Goal: Task Accomplishment & Management: Use online tool/utility

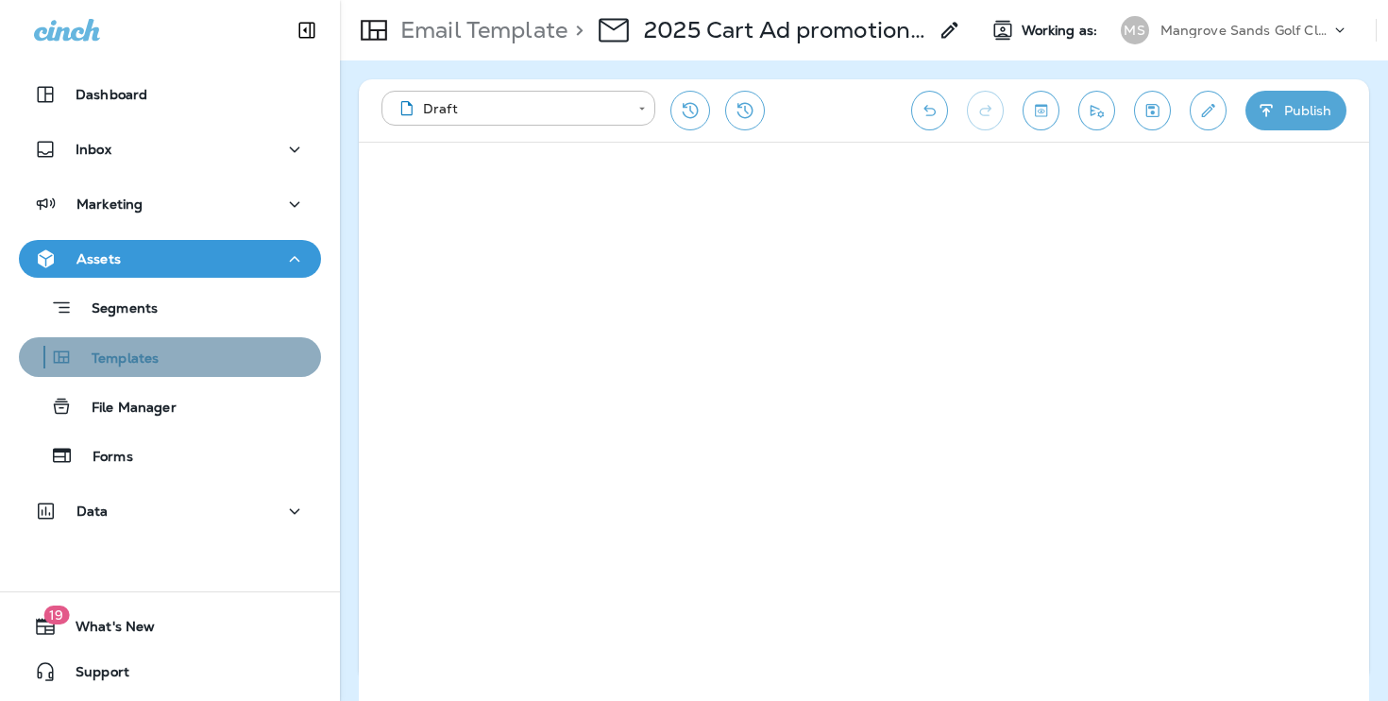
click at [198, 368] on div "Templates" at bounding box center [169, 357] width 287 height 28
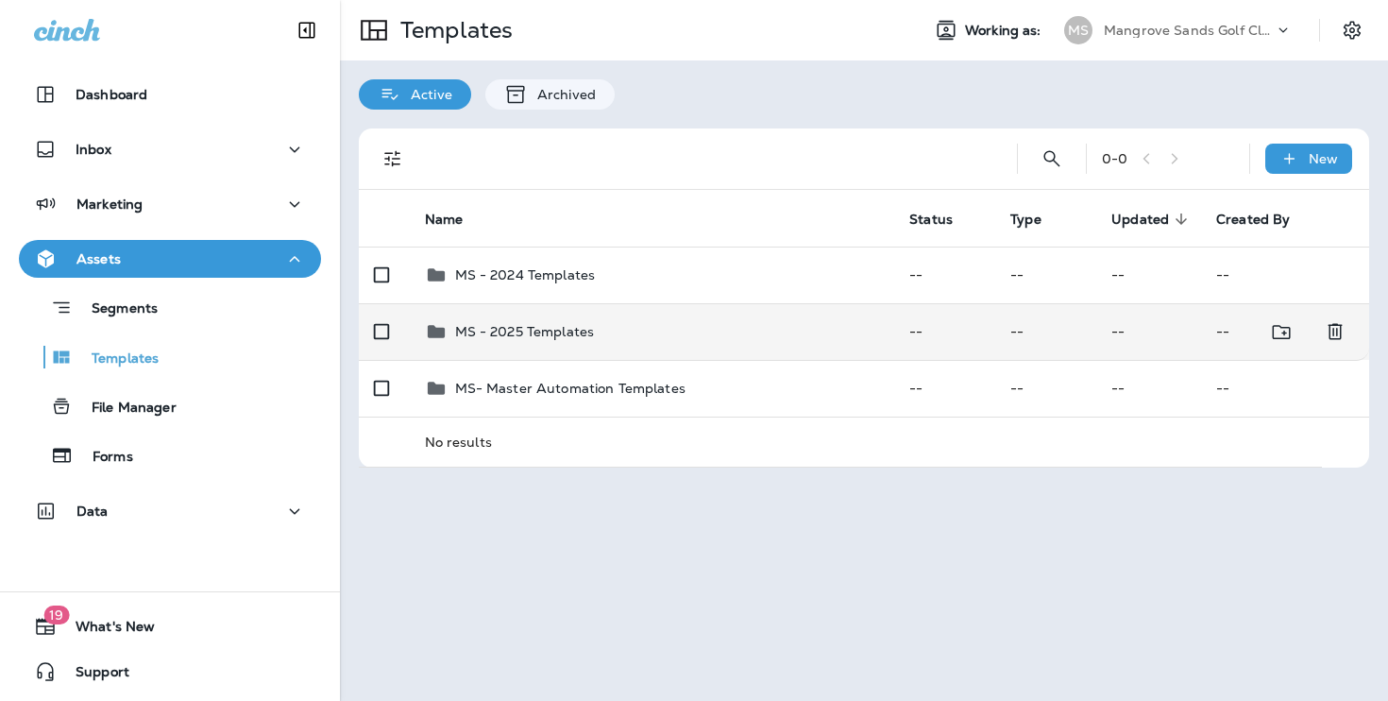
click at [500, 339] on p "MS - 2025 Templates" at bounding box center [525, 331] width 140 height 15
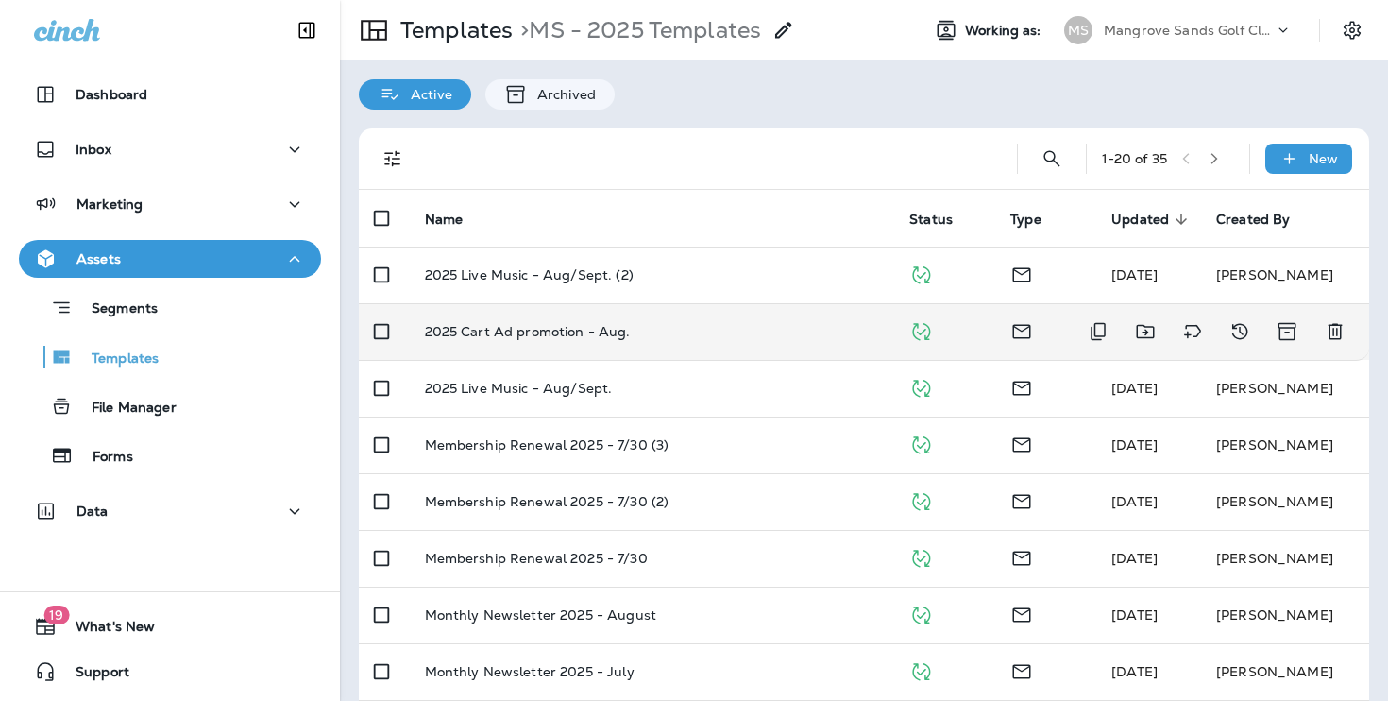
click at [713, 339] on td "2025 Cart Ad promotion - Aug." at bounding box center [652, 331] width 485 height 57
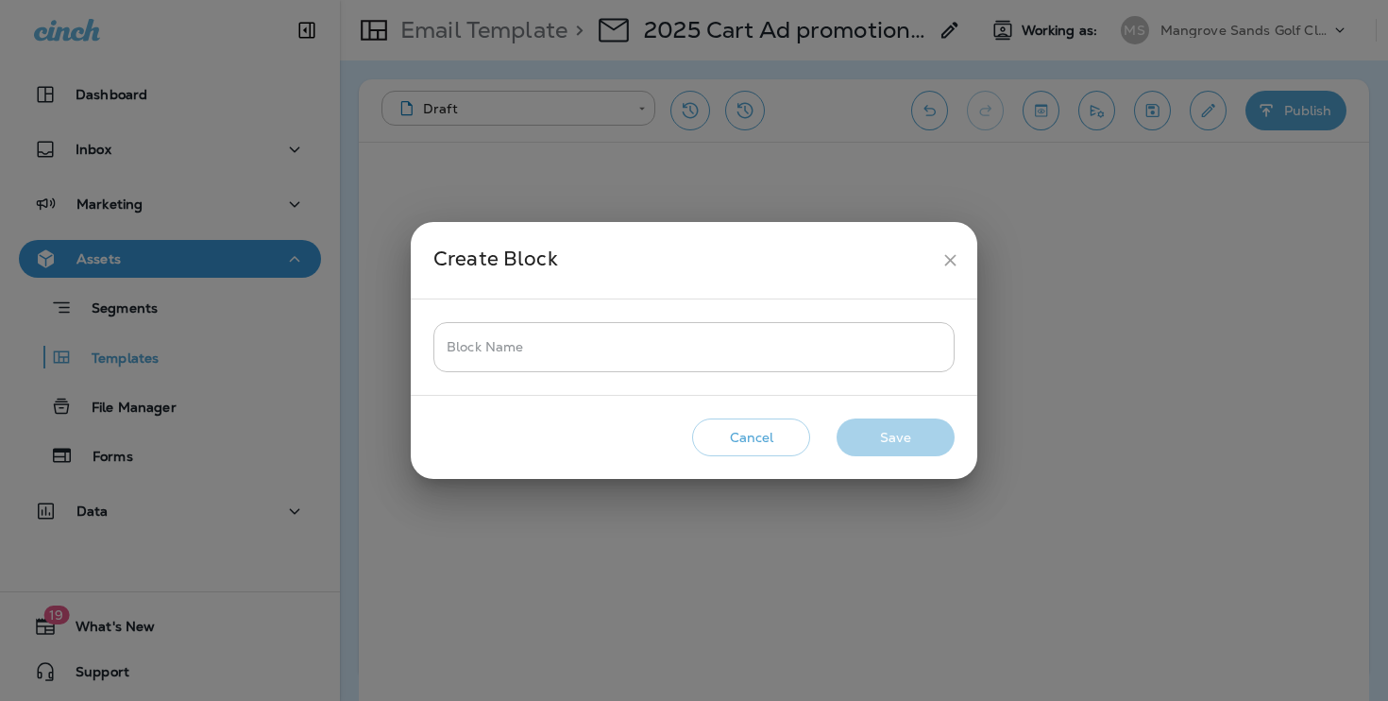
click at [817, 361] on input "Block Name" at bounding box center [693, 347] width 521 height 50
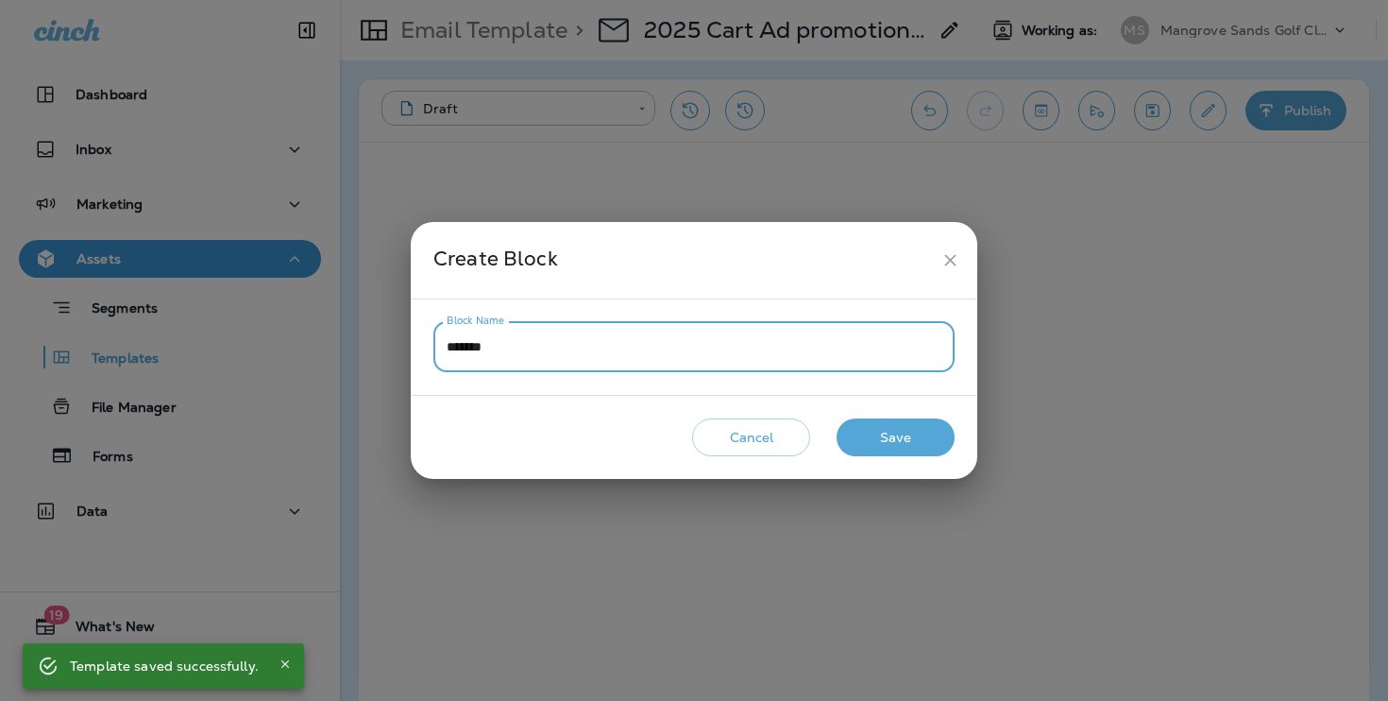
type input "*******"
click at [911, 430] on button "Save" at bounding box center [896, 437] width 118 height 39
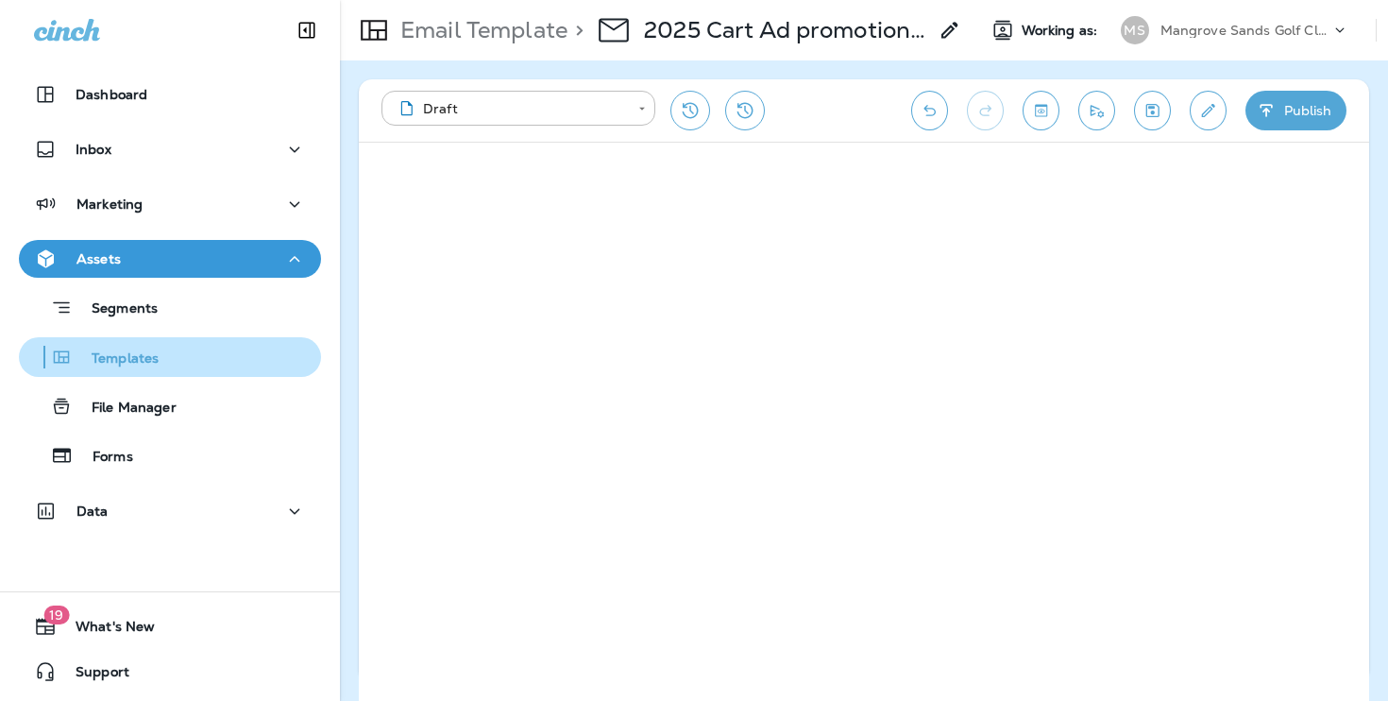
click at [164, 361] on div "Templates" at bounding box center [169, 357] width 287 height 28
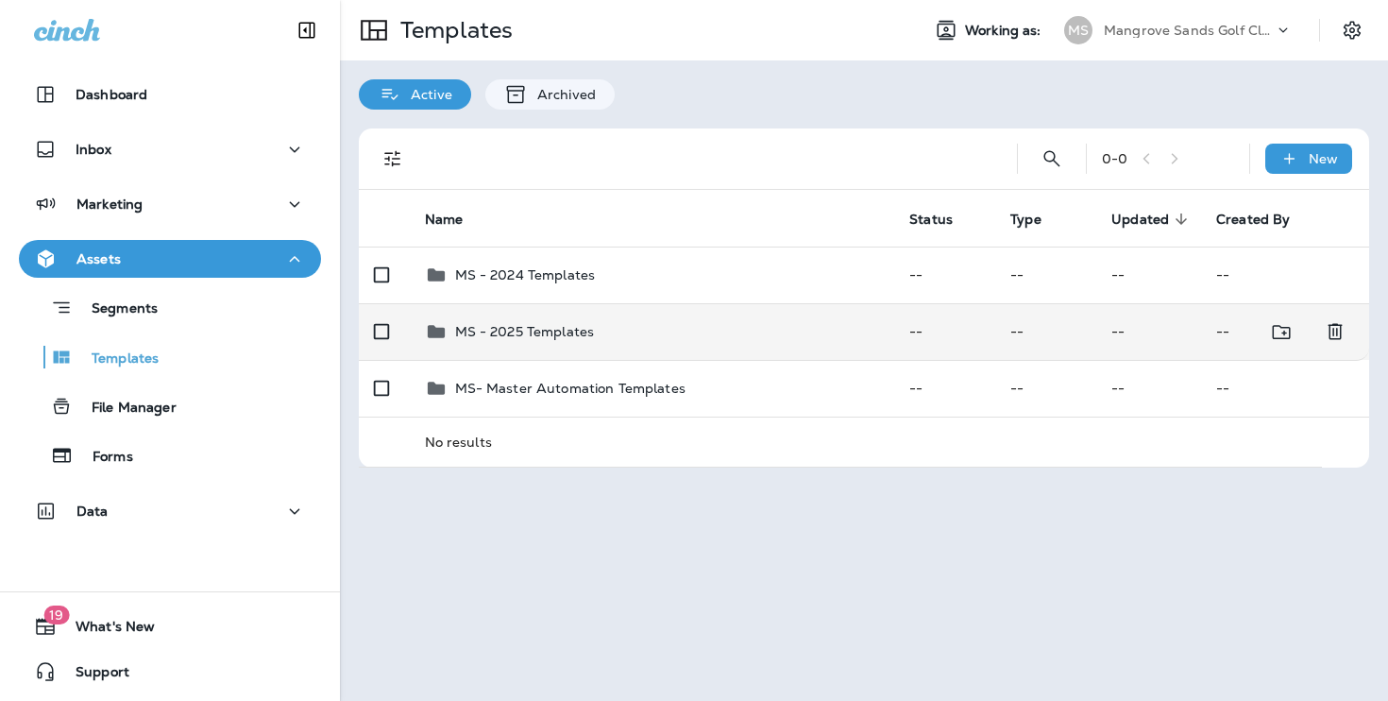
click at [592, 349] on td "MS - 2025 Templates" at bounding box center [652, 331] width 485 height 57
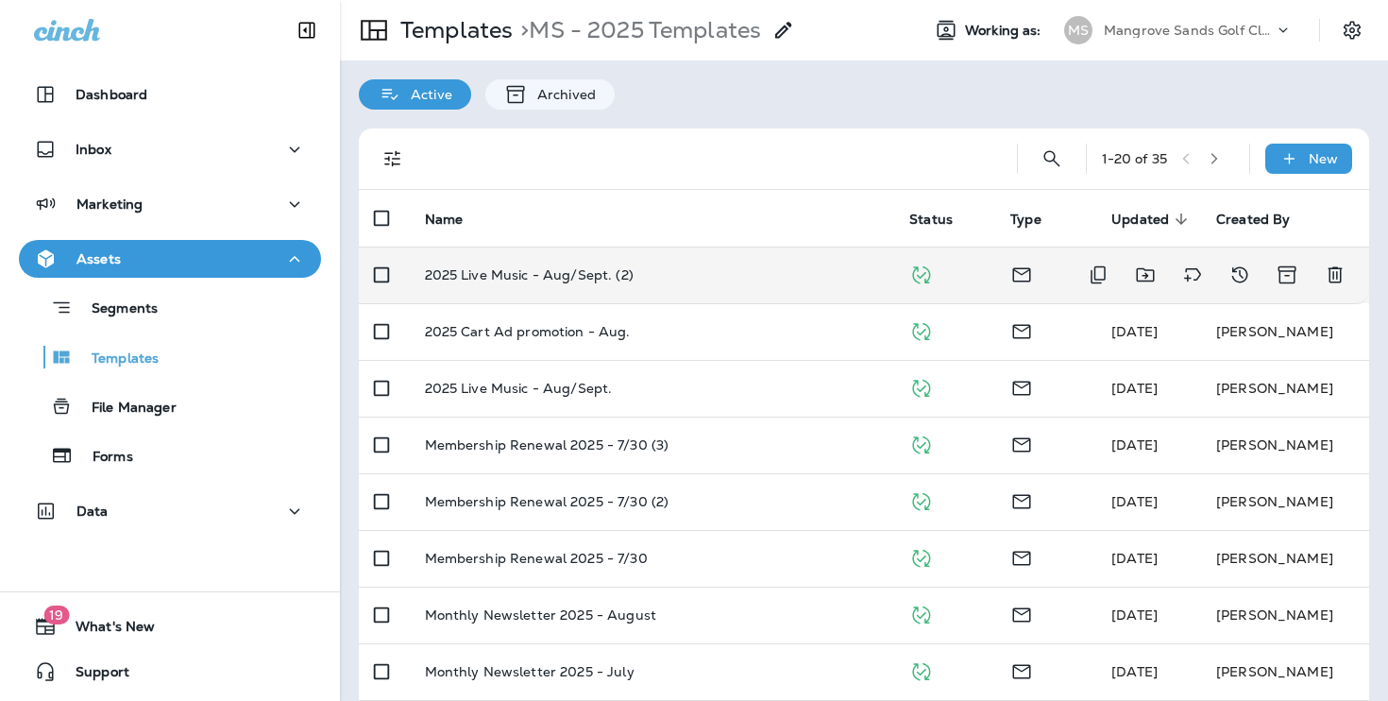
click at [852, 271] on div "2025 Live Music - Aug/Sept. (2)" at bounding box center [652, 274] width 455 height 15
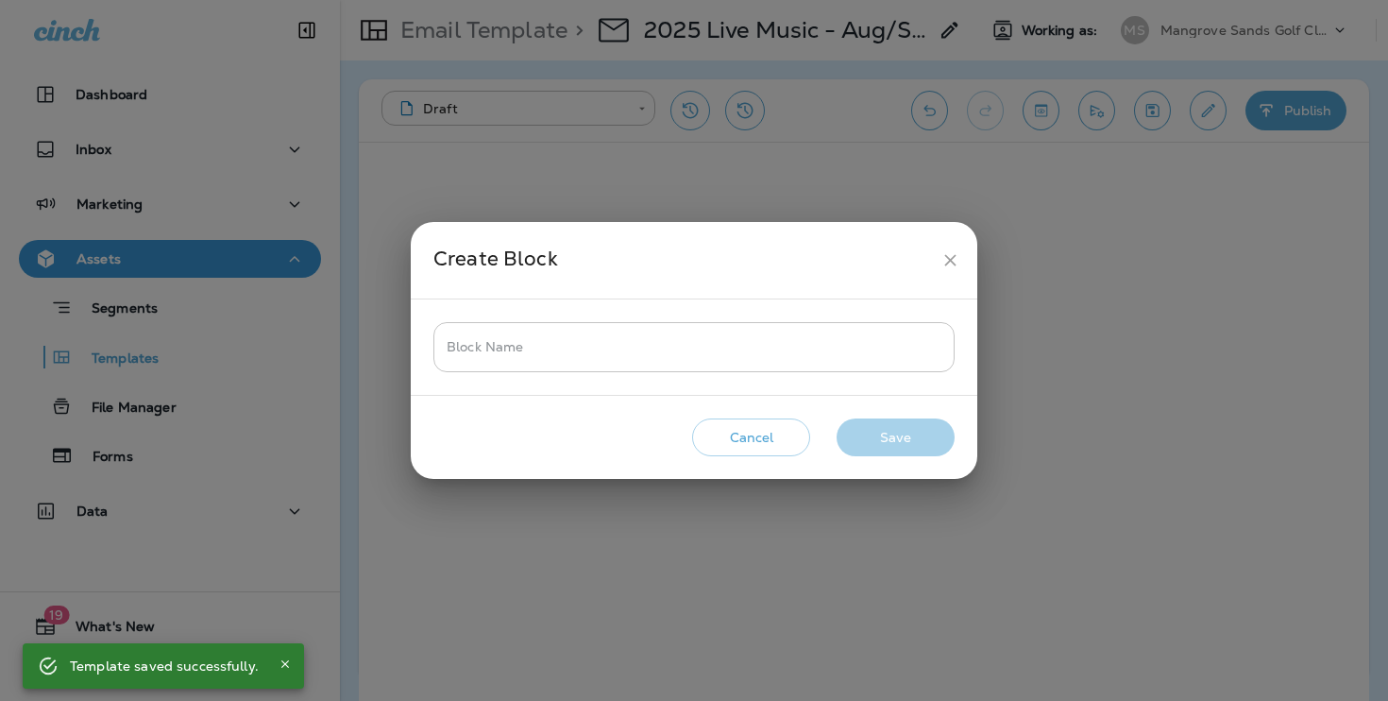
click at [873, 365] on input "Block Name" at bounding box center [693, 347] width 521 height 50
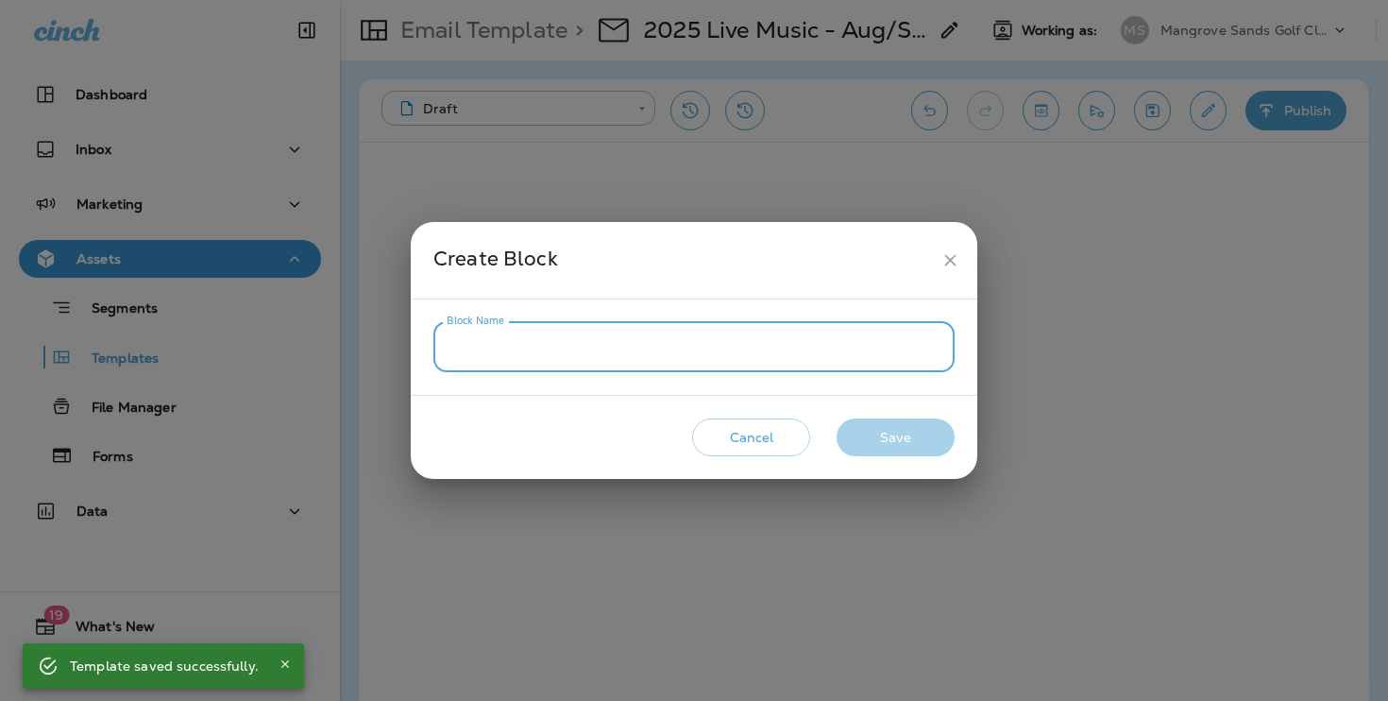
click at [873, 365] on input "Block Name" at bounding box center [693, 347] width 521 height 50
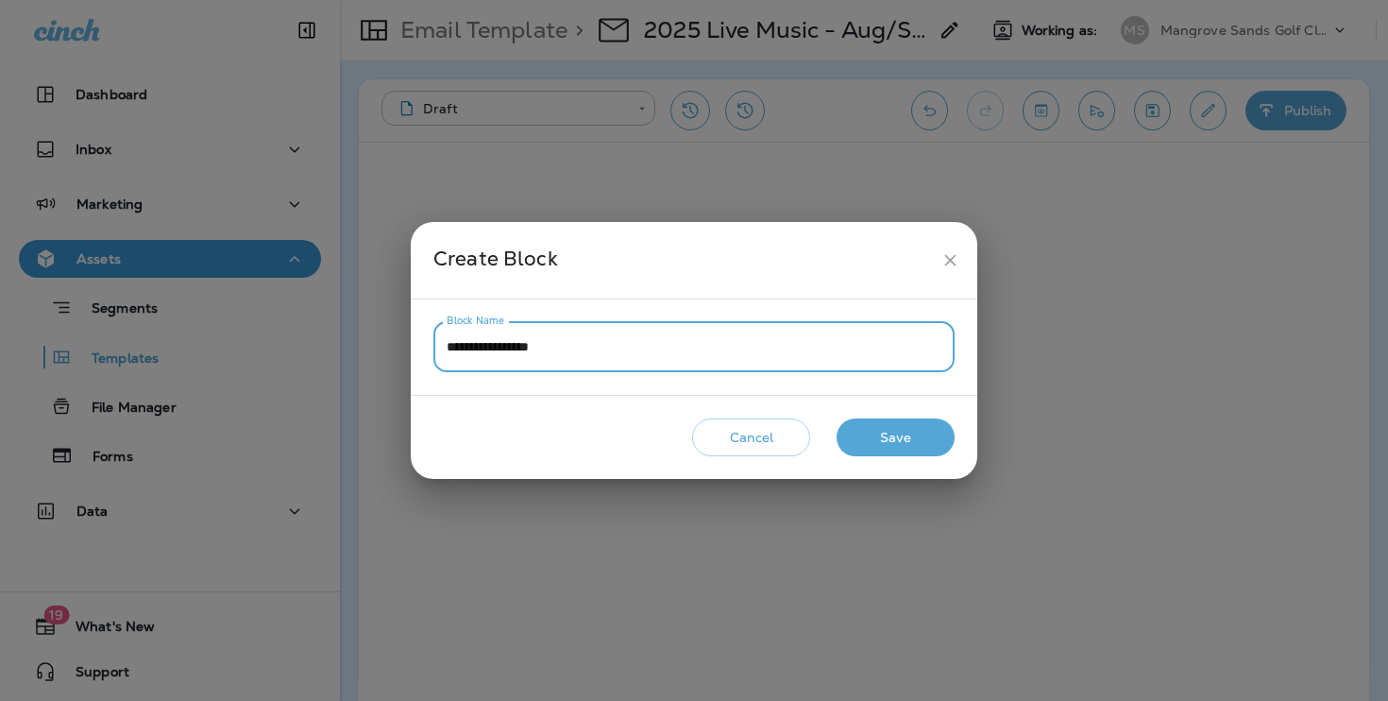
type input "**********"
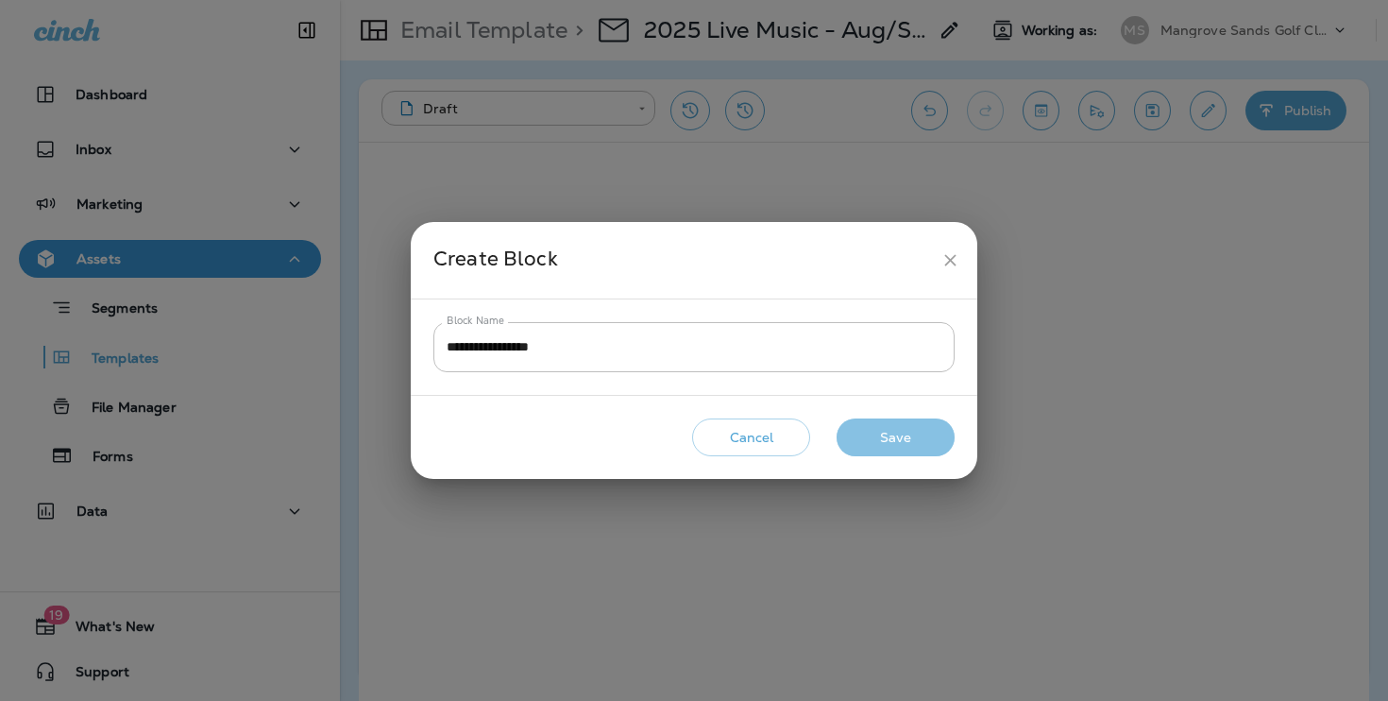
click at [923, 431] on button "Save" at bounding box center [896, 437] width 118 height 39
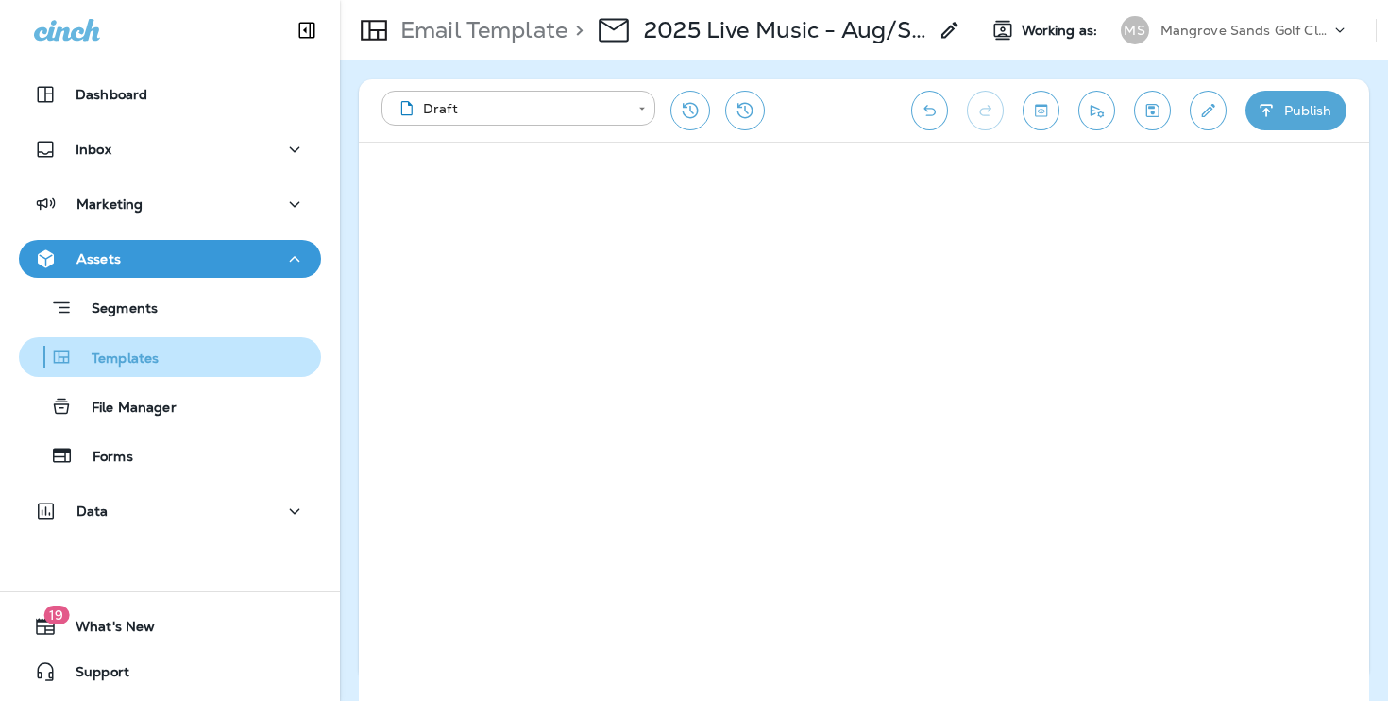
click at [173, 371] on button "Templates" at bounding box center [170, 357] width 302 height 40
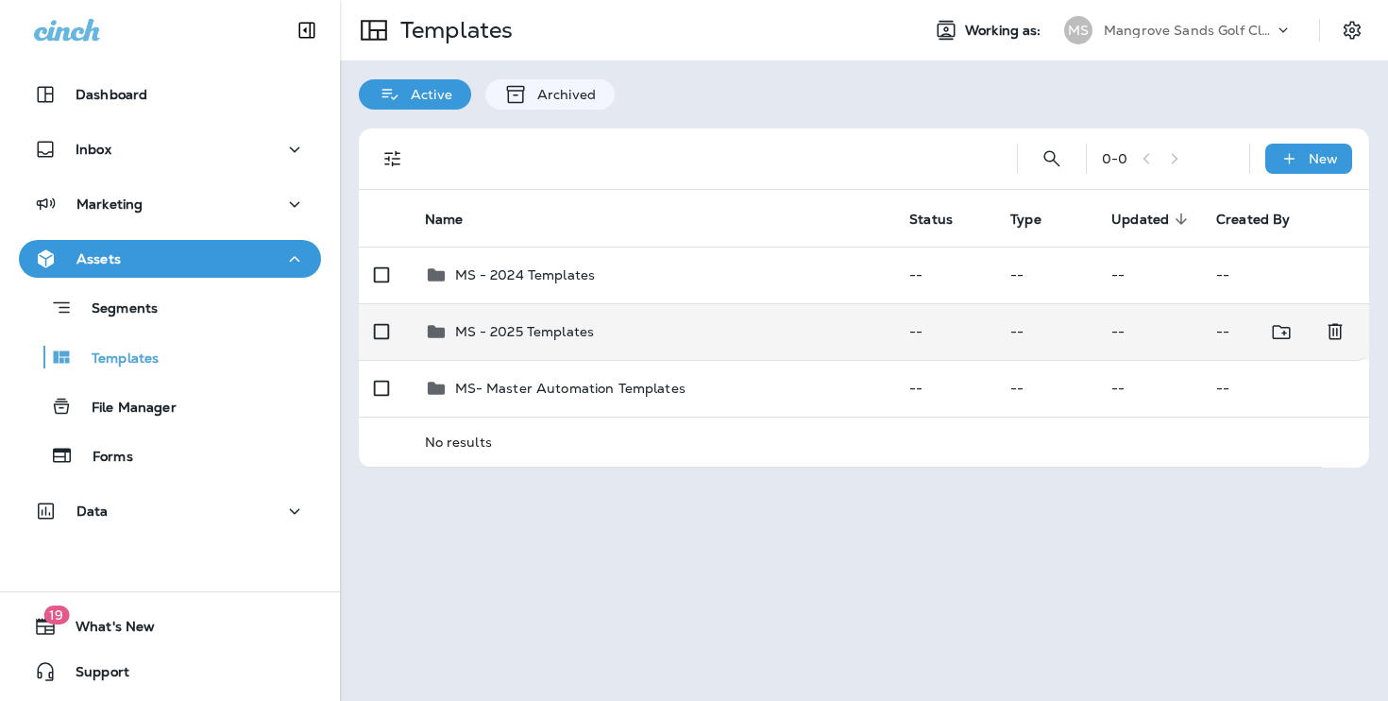
click at [603, 324] on div "MS - 2025 Templates" at bounding box center [652, 331] width 455 height 23
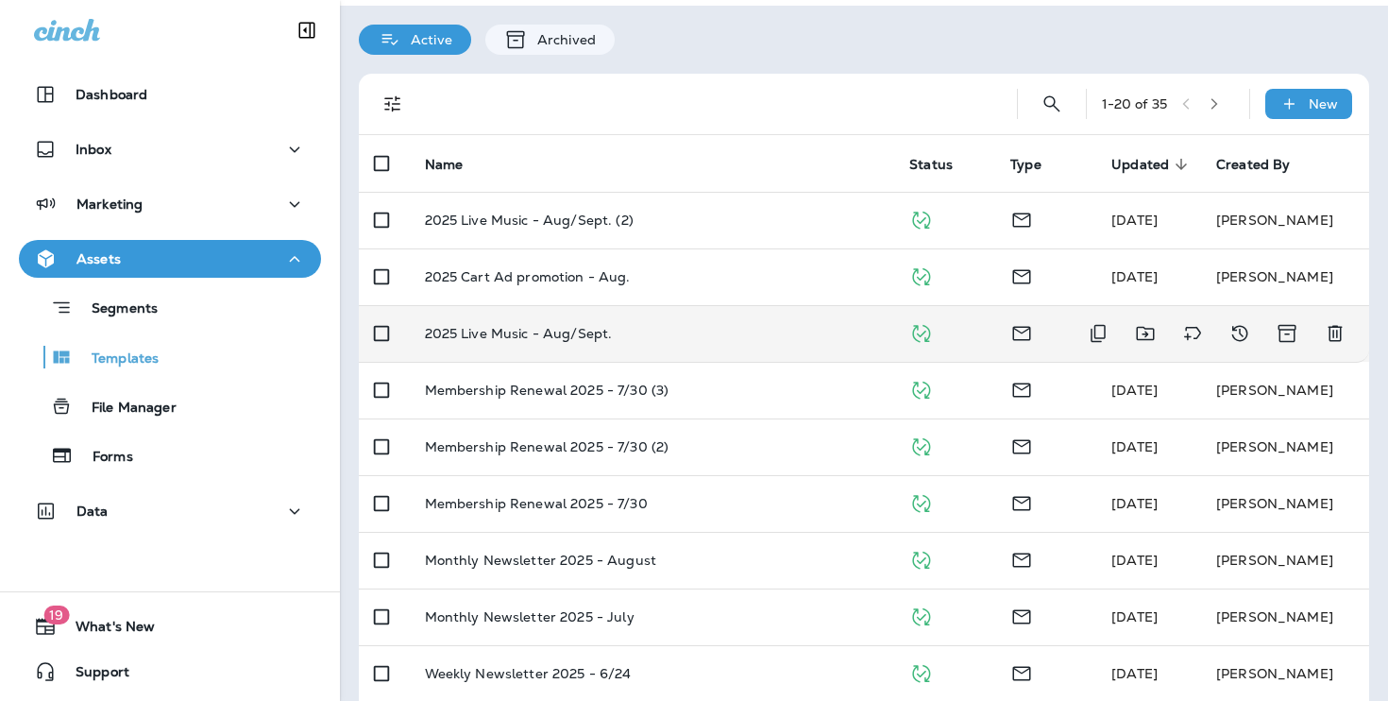
scroll to position [73, 0]
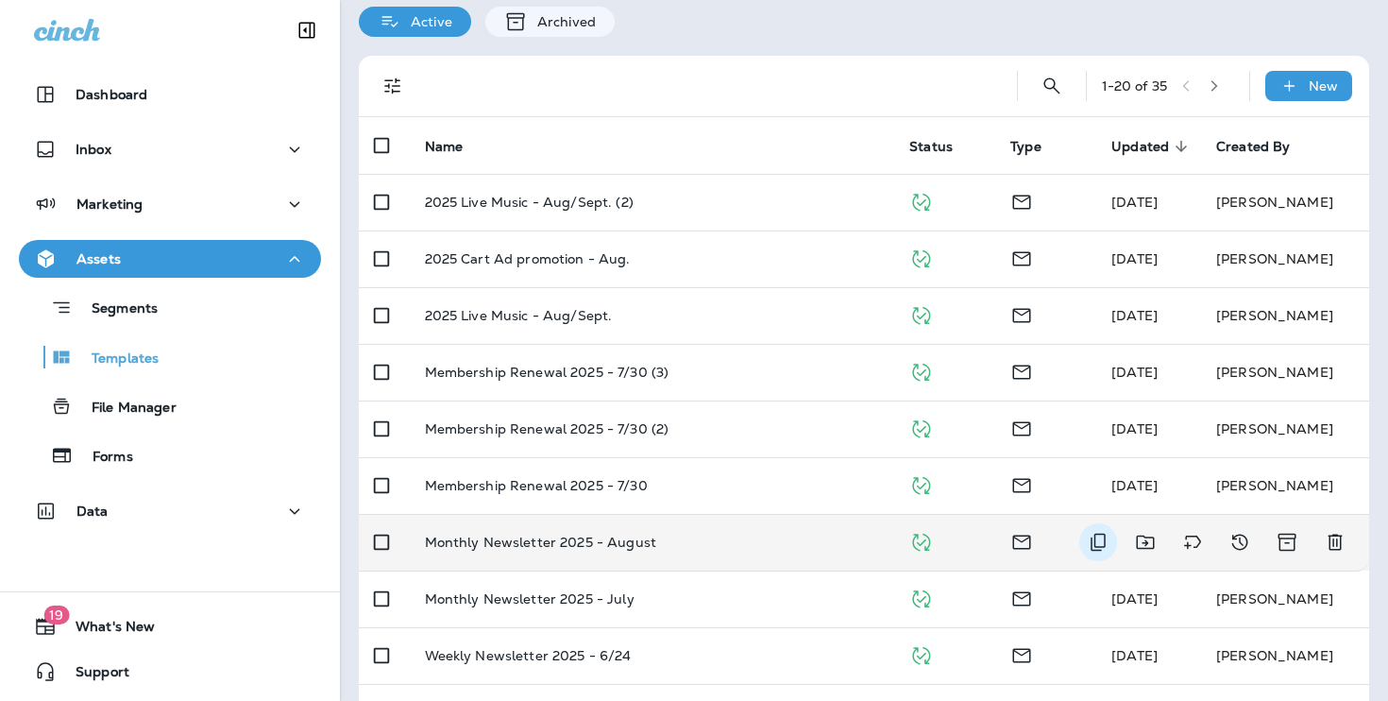
click at [1102, 541] on icon "Duplicate" at bounding box center [1098, 542] width 23 height 23
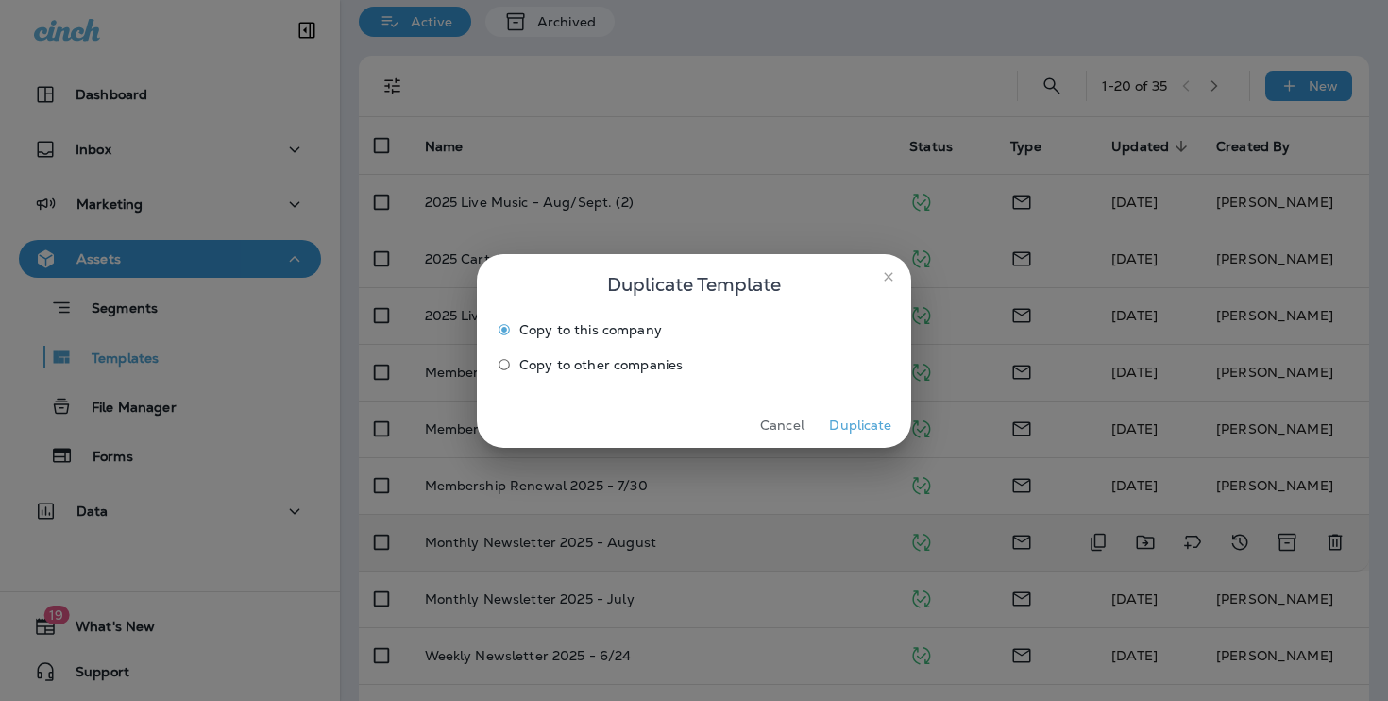
click at [864, 424] on button "Duplicate" at bounding box center [860, 425] width 71 height 29
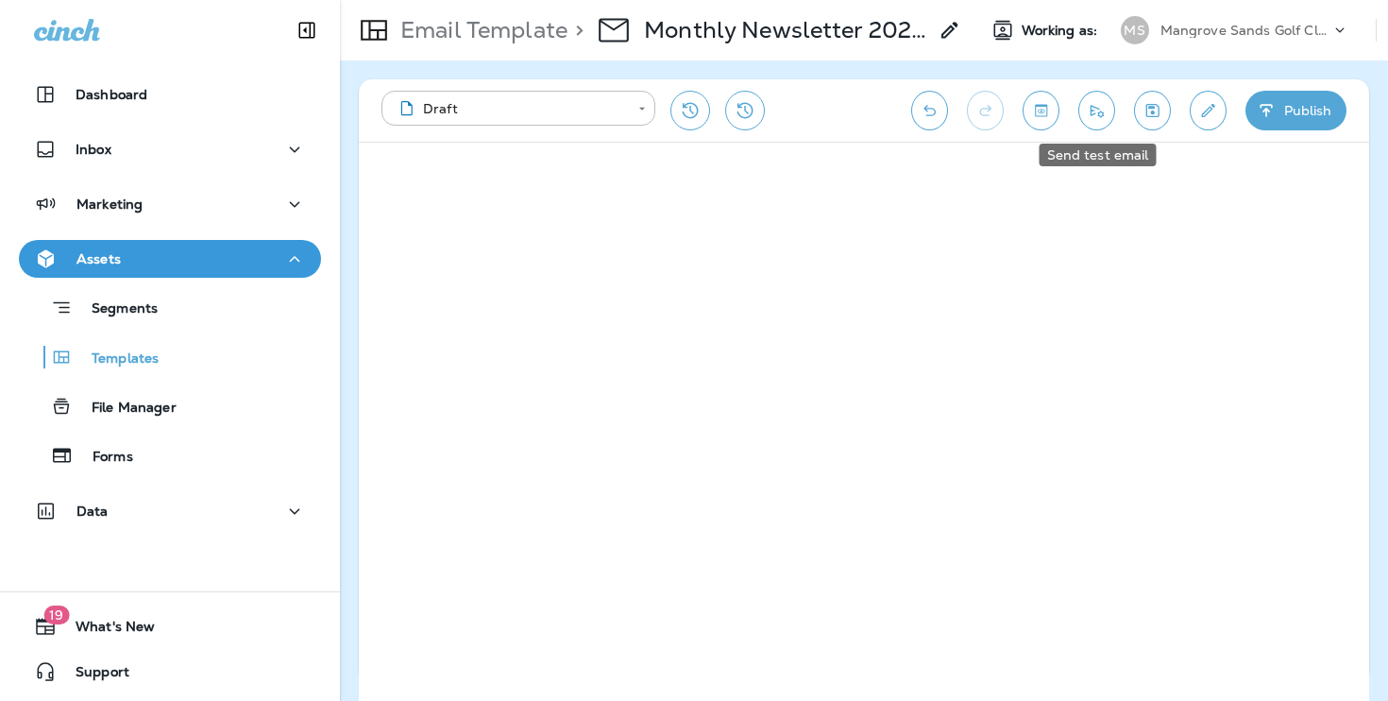
click at [1107, 165] on div "Send test email" at bounding box center [1098, 155] width 117 height 23
